Goal: Information Seeking & Learning: Learn about a topic

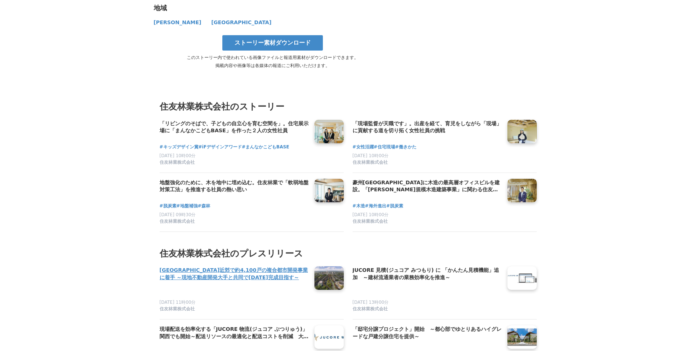
scroll to position [4006, 0]
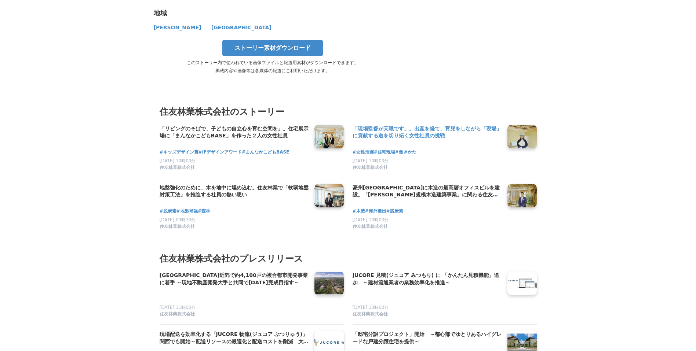
click at [405, 125] on h4 "「現場監督が天職です」。出産を経て、育児をしながら「現場」に貢献する道を切り拓く女性社員の挑戦" at bounding box center [427, 132] width 149 height 15
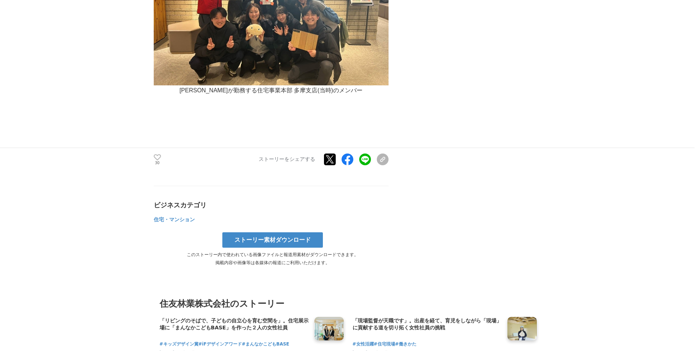
scroll to position [3900, 0]
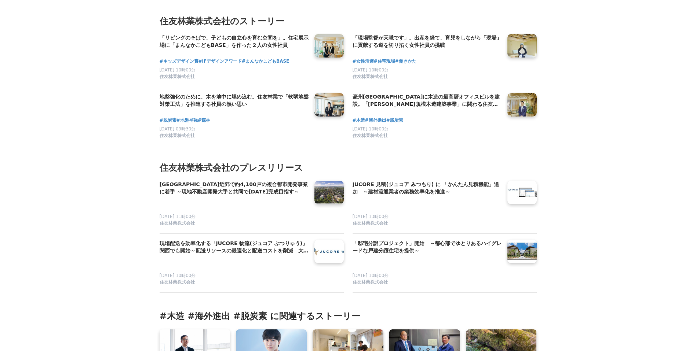
scroll to position [3004, 0]
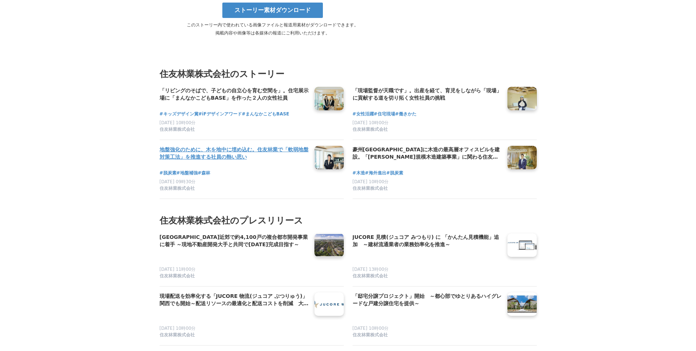
click at [239, 146] on h4 "地盤強化のために、木を地中に埋め込む。住友林業で「軟弱地盤対策工法」を推進する社員の熱い思い" at bounding box center [234, 153] width 149 height 15
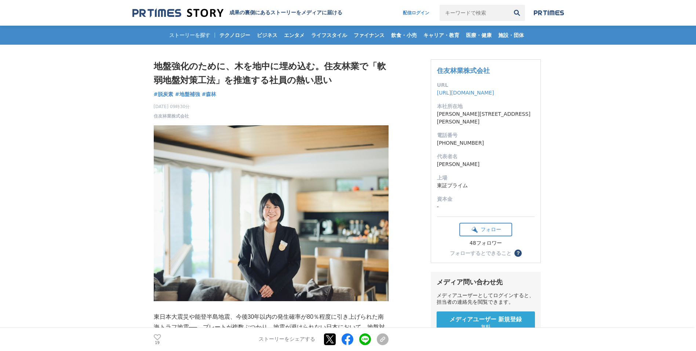
click at [183, 34] on div "ストーリーを探す テクノロジー ビジネス エンタメ ライフスタイル ファイナンス 飲食・小売 キャリア・教育 医療・健康 施設・団体" at bounding box center [347, 35] width 431 height 19
click at [204, 34] on div "ストーリーを探す テクノロジー ビジネス エンタメ ライフスタイル ファイナンス 飲食・小売 キャリア・教育 医療・健康 施設・団体" at bounding box center [347, 35] width 431 height 19
click at [264, 34] on span "ビジネス" at bounding box center [267, 35] width 26 height 7
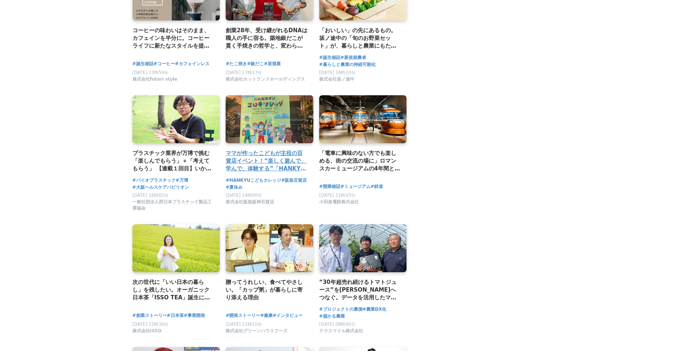
scroll to position [1107, 0]
click at [260, 159] on h2 "ママが作ったこどもが主役の百貨店イベント！“楽しく遊んで、学んで、体験する”「HANKYU こどもカレッジ」成功秘話" at bounding box center [267, 161] width 82 height 24
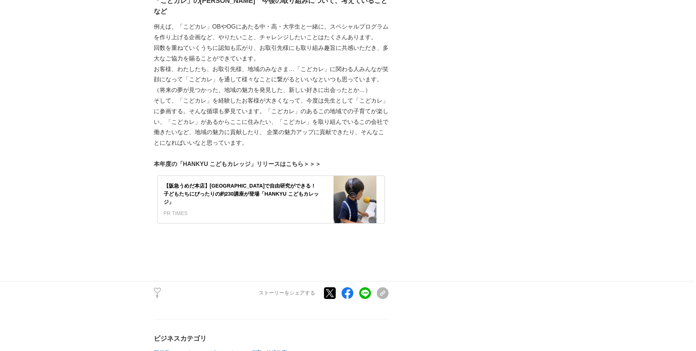
scroll to position [5429, 0]
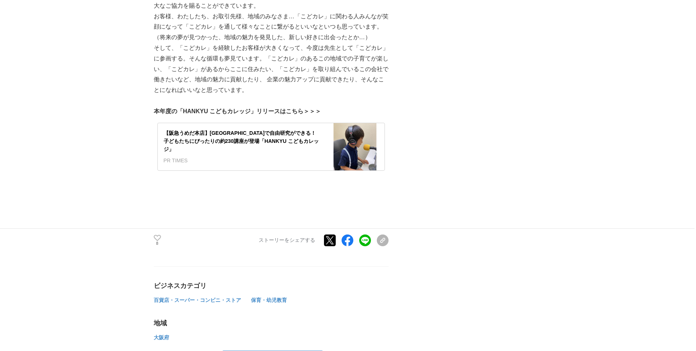
click at [216, 146] on div "【阪急うめだ本店】[GEOGRAPHIC_DATA]で自由研究ができる！子どもたちにぴったりの約230講座が登場「HANKYU こどもカレッジ」 PR TIM…" at bounding box center [242, 147] width 168 height 48
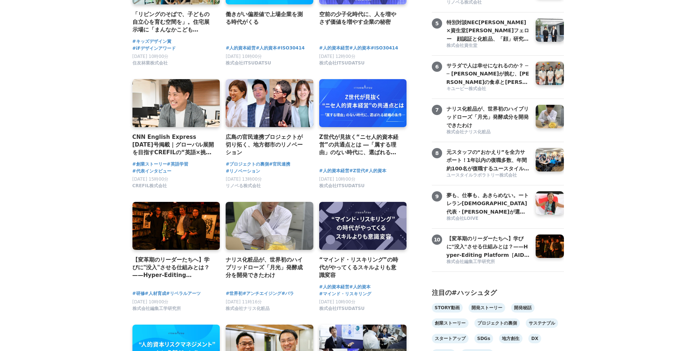
scroll to position [250, 0]
click at [259, 264] on h4 "ナリス化粧品が、世界初のハイブリッドローズ「月光」発酵成分を開発できたわけ" at bounding box center [267, 268] width 82 height 24
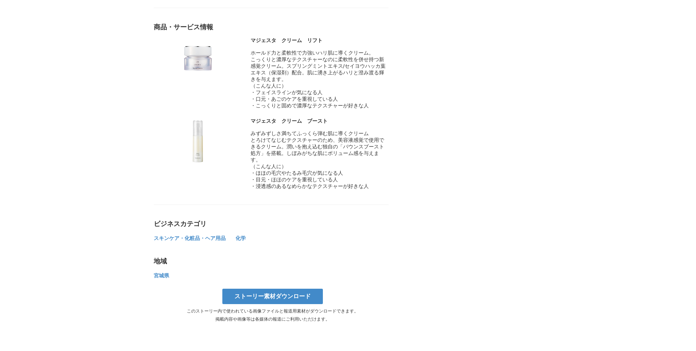
scroll to position [4322, 0]
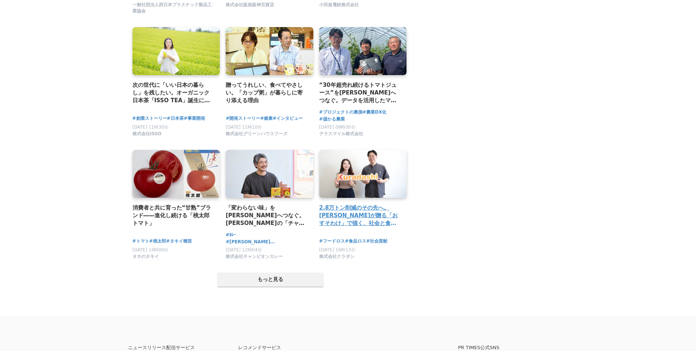
scroll to position [1304, 0]
click at [289, 283] on button "もっと見る" at bounding box center [271, 280] width 106 height 14
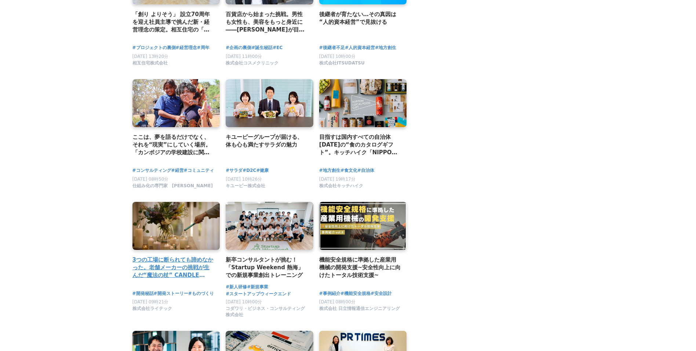
scroll to position [1673, 0]
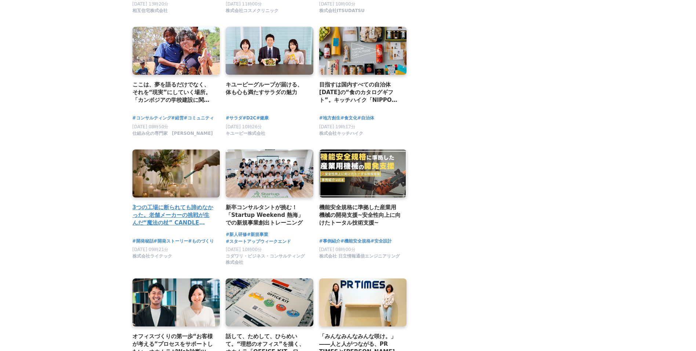
click at [195, 227] on h2 "3つの工場に断られても諦めなかった。老舗メーカーの挑戦が生んだ“魔法の杖” CANDLE WAND誕生の裏側" at bounding box center [173, 216] width 82 height 24
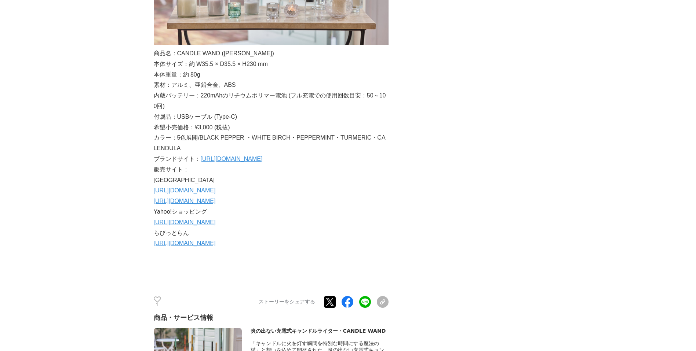
scroll to position [1423, 0]
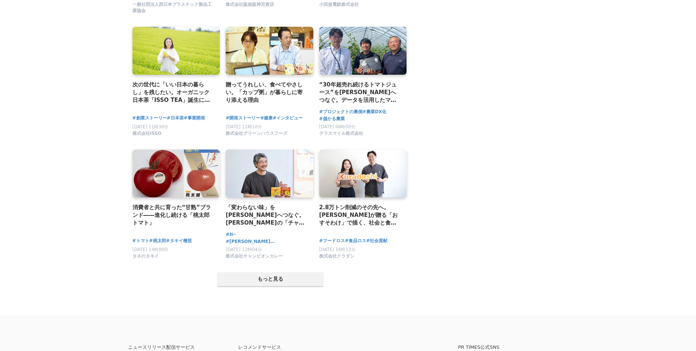
scroll to position [1304, 0]
click at [302, 286] on button "もっと見る" at bounding box center [271, 280] width 106 height 14
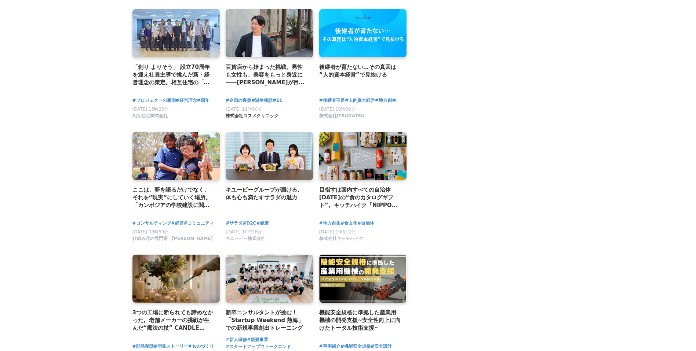
scroll to position [1568, 0]
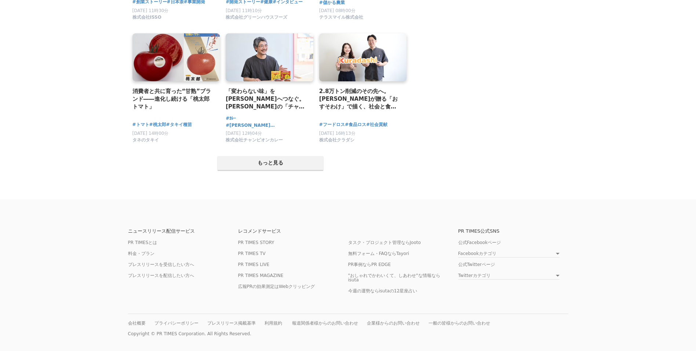
scroll to position [1423, 0]
click at [282, 164] on button "もっと見る" at bounding box center [271, 163] width 106 height 14
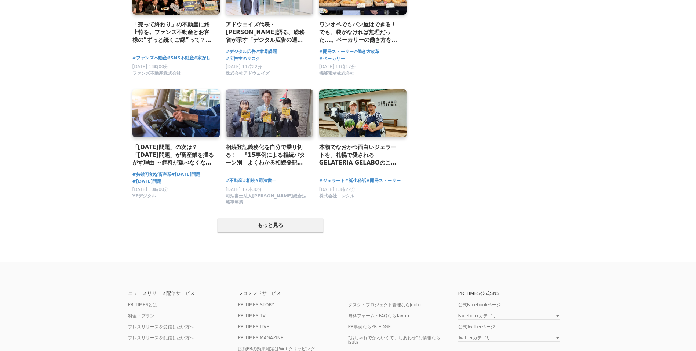
scroll to position [2108, 0]
click at [313, 231] on button "もっと見る" at bounding box center [271, 225] width 106 height 14
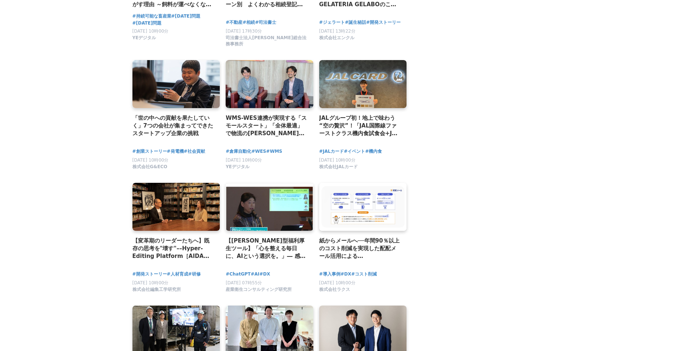
scroll to position [2267, 0]
click at [381, 138] on h2 "JALグループ初！地上で味わう“空の贅沢”！「JAL国際線ファーストクラス機内食試食会+JAL工場見学～SKY MUSEUM～」に迫る　-JALカードが挑んだ…" at bounding box center [360, 126] width 82 height 24
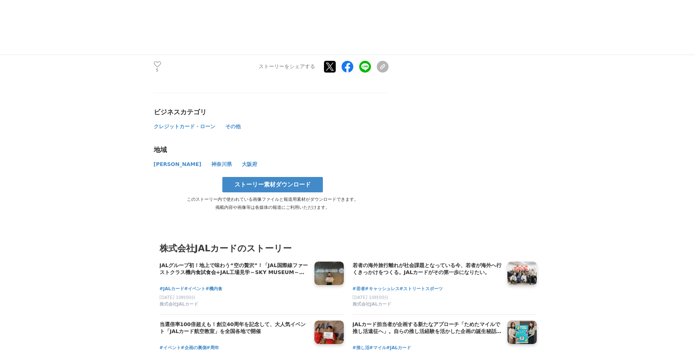
scroll to position [2056, 0]
click at [265, 322] on h4 "当選倍率100倍超えも！創立40周年を記念して、大人気イベント「JALカード航空教室」を全国各地で開催" at bounding box center [234, 328] width 149 height 15
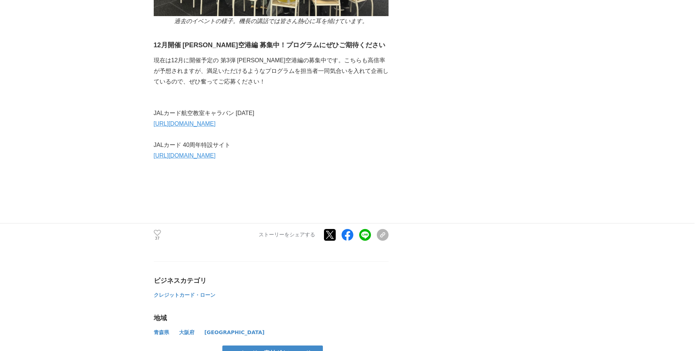
scroll to position [1423, 0]
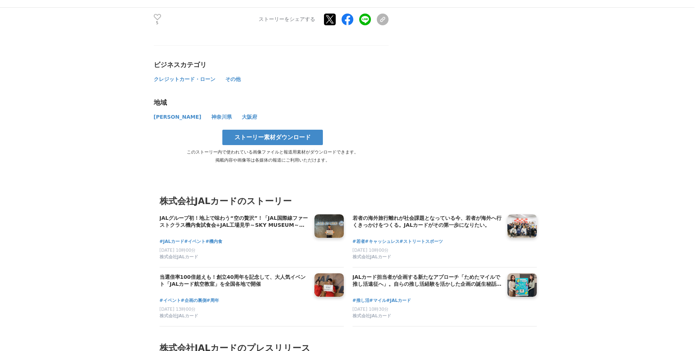
scroll to position [2108, 0]
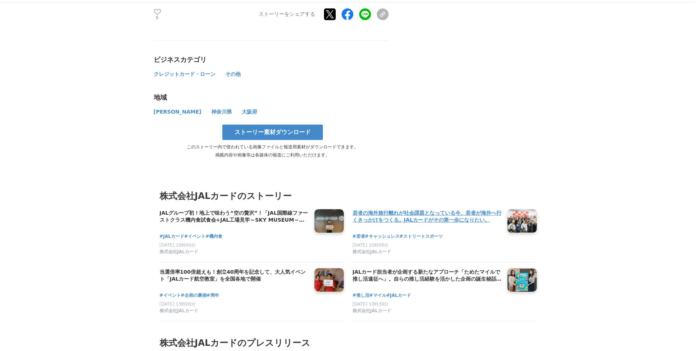
click at [431, 213] on h4 "若者の海外旅行離れが社会課題となっている今、若者が海外へ行くきっかけをつくる。JALカードがその第一歩になりたい。" at bounding box center [427, 216] width 149 height 15
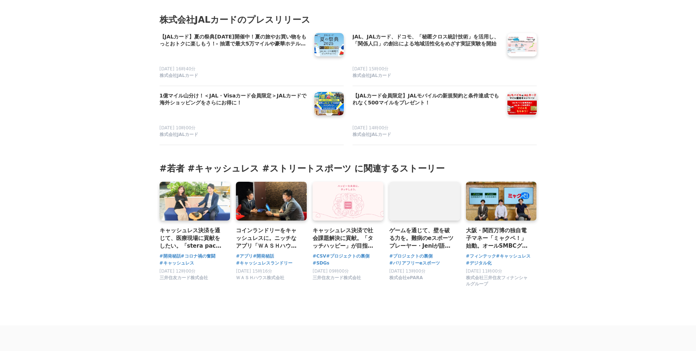
scroll to position [3163, 0]
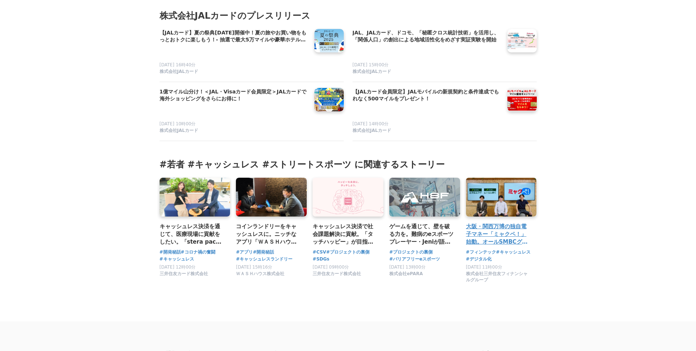
click at [520, 247] on h3 "大阪・関西万博の独自電子マネー「ミャクペ！」始動。オールSMBCグループで臨んだ開発の舞台裏" at bounding box center [498, 235] width 65 height 24
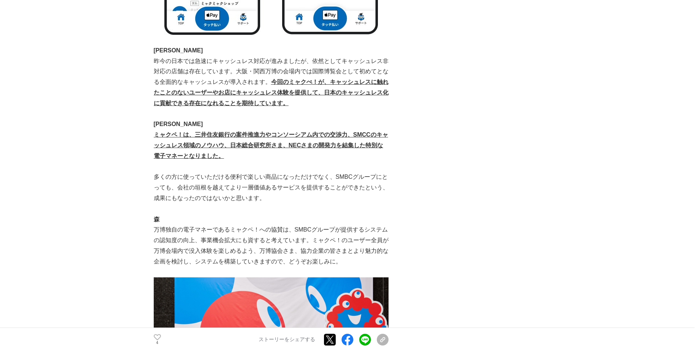
scroll to position [4375, 0]
